Goal: Communication & Community: Ask a question

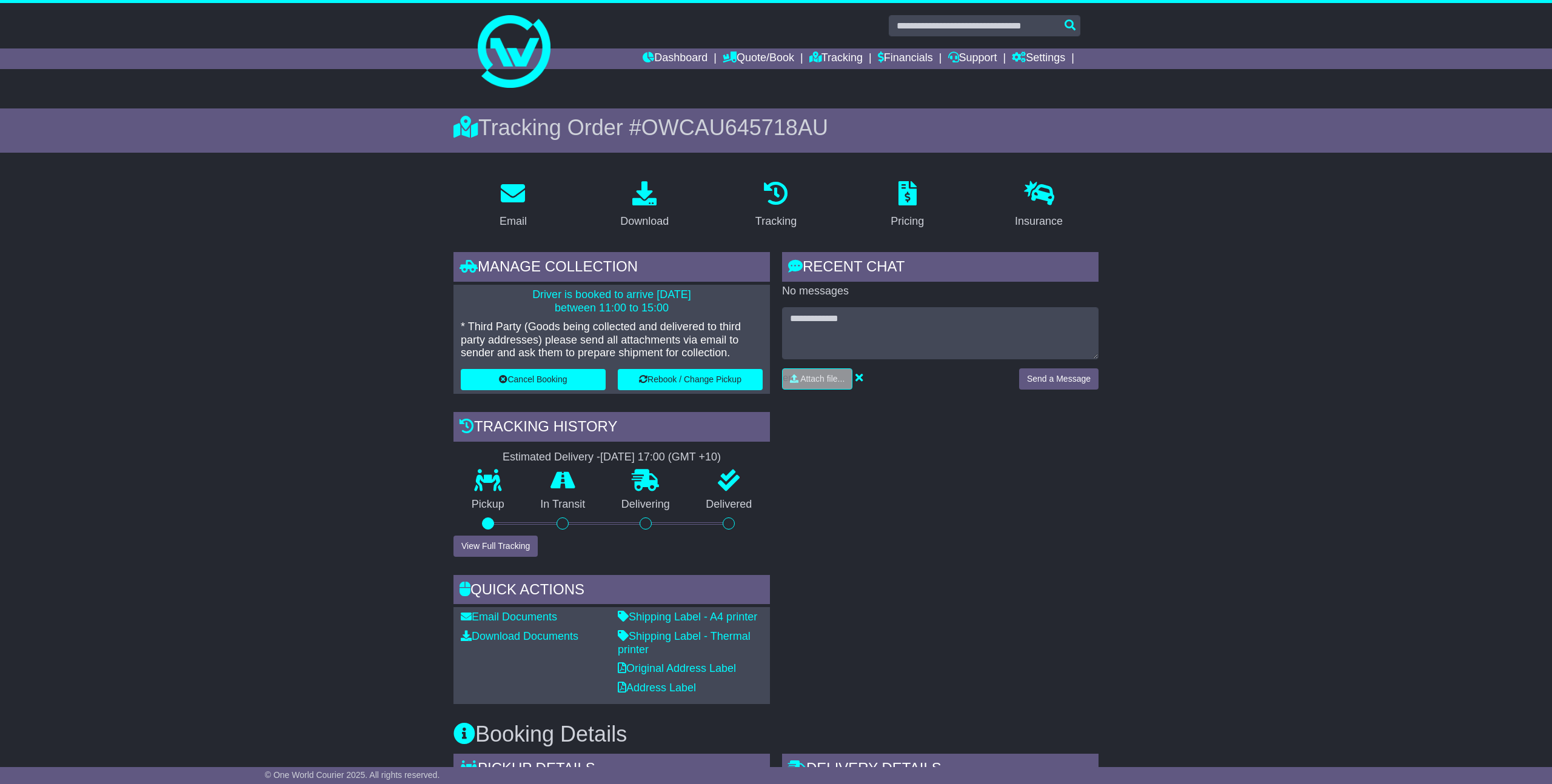
click at [528, 66] on div "Dashboard Quote/Book Domestic International Saved Quotes Drafts Domestic Quote …" at bounding box center [776, 59] width 621 height 21
click at [527, 56] on div "Dashboard Quote/Book Domestic International Saved Quotes Drafts Domestic Quote …" at bounding box center [776, 59] width 621 height 21
click at [669, 63] on link "Dashboard" at bounding box center [675, 59] width 65 height 21
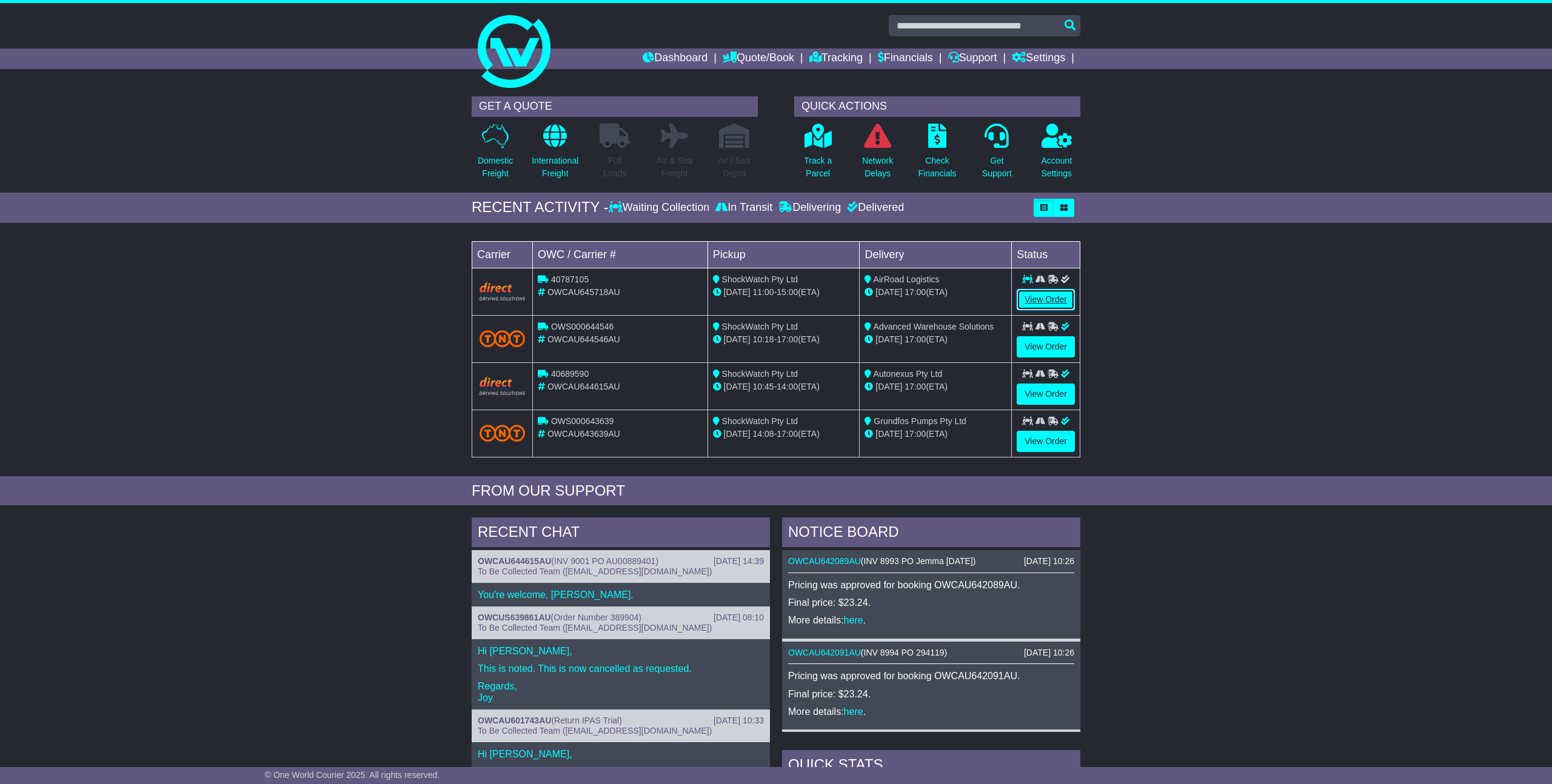
click at [1040, 300] on link "View Order" at bounding box center [1045, 299] width 58 height 21
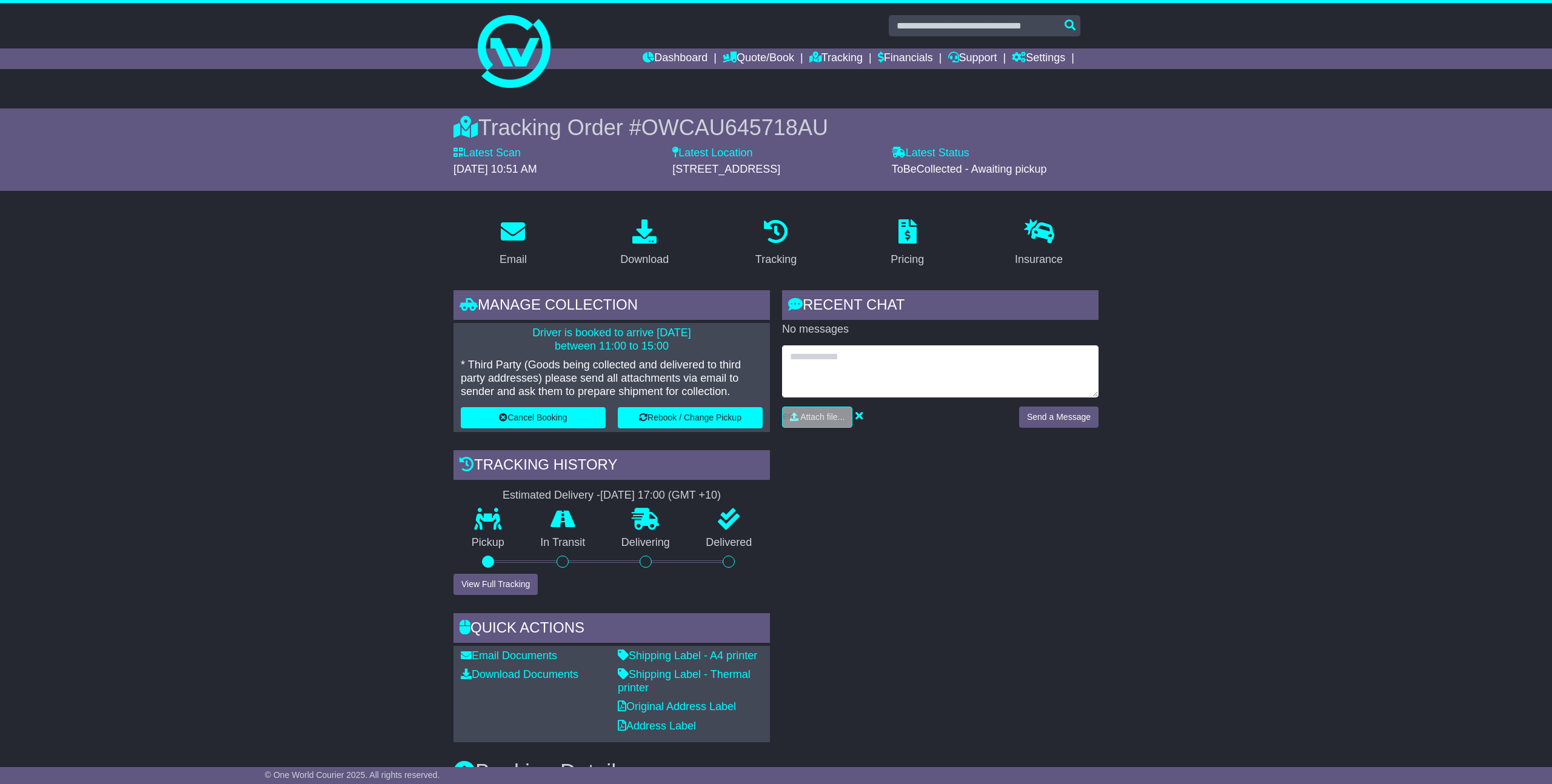
click at [839, 379] on textarea at bounding box center [940, 371] width 317 height 52
type textarea "**********"
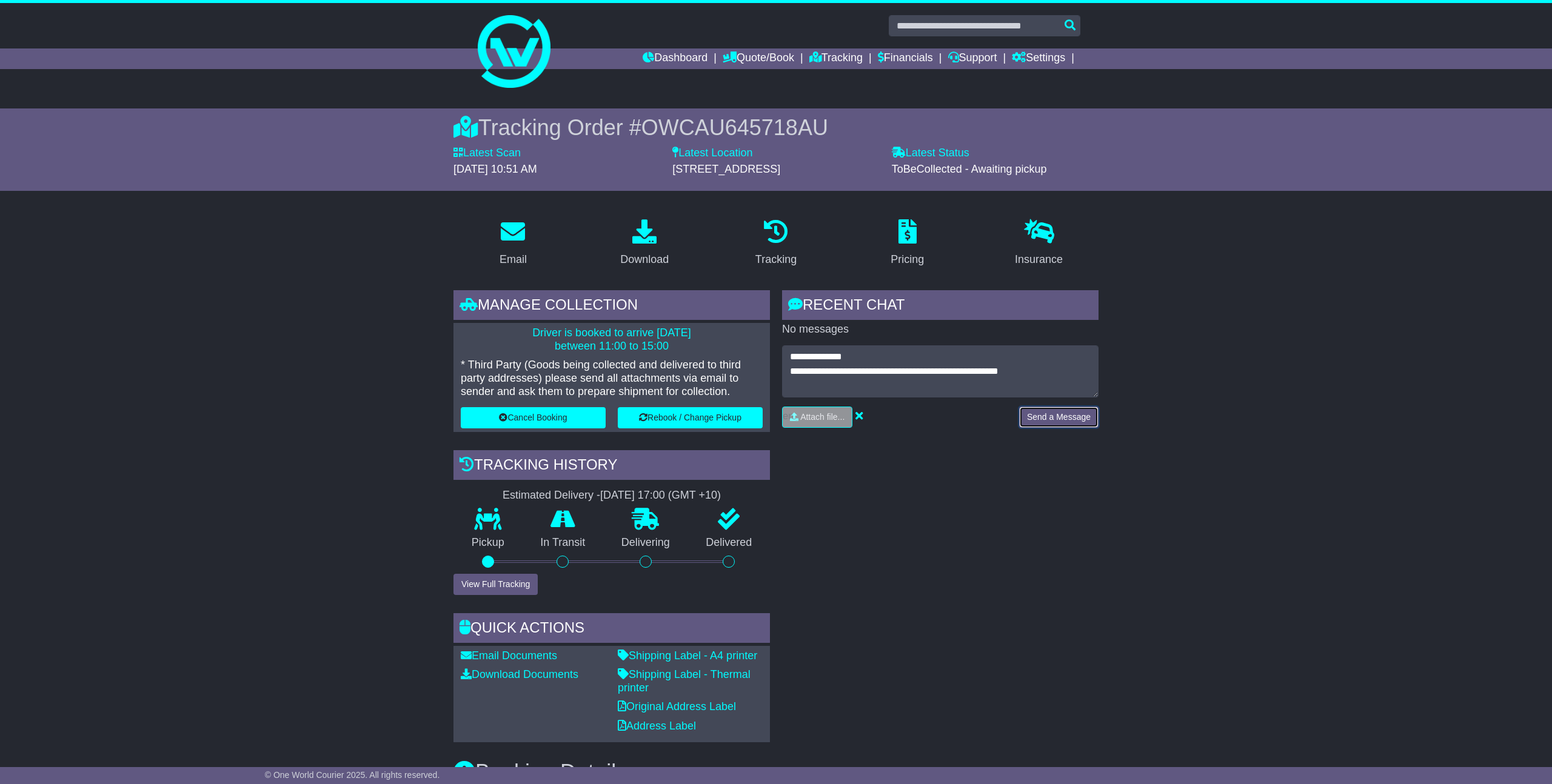
drag, startPoint x: 1045, startPoint y: 410, endPoint x: 1039, endPoint y: 411, distance: 6.1
click at [1045, 410] on button "Send a Message" at bounding box center [1058, 417] width 80 height 21
